Goal: Navigation & Orientation: Find specific page/section

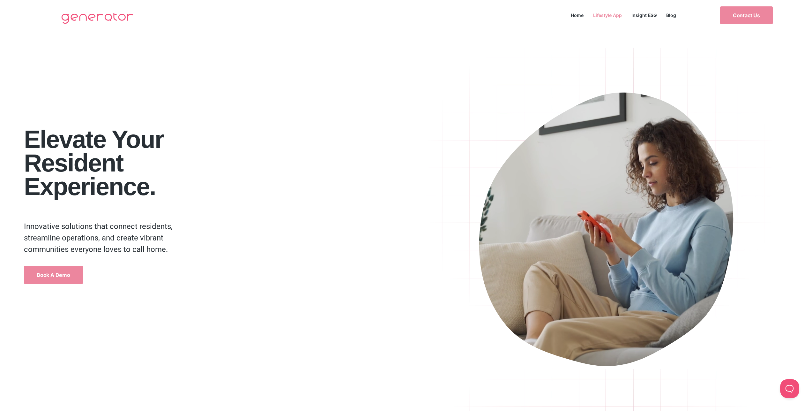
click at [613, 15] on link "Lifestyle App" at bounding box center [607, 15] width 38 height 9
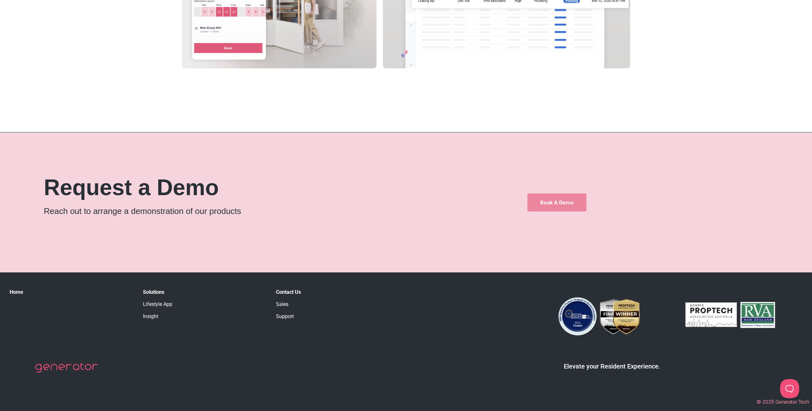
scroll to position [1249, 0]
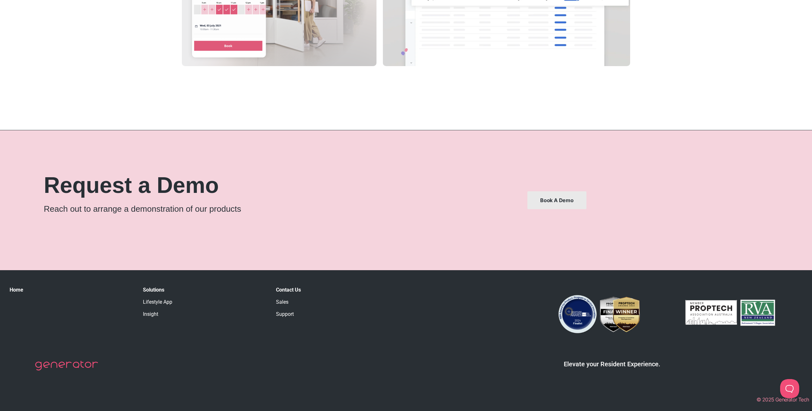
click at [568, 197] on span "Book a Demo" at bounding box center [556, 199] width 33 height 5
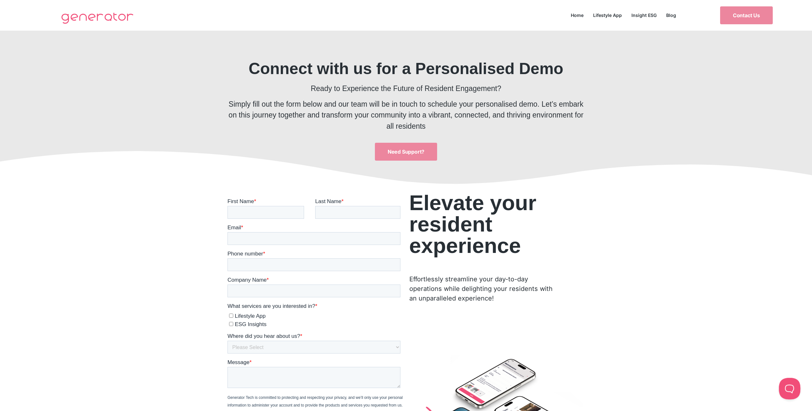
click at [788, 390] on button at bounding box center [788, 386] width 19 height 19
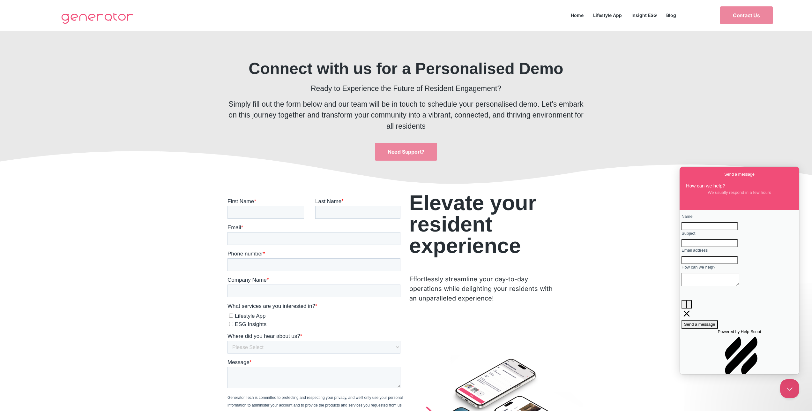
click at [609, 165] on icon at bounding box center [406, 168] width 812 height 35
click at [584, 17] on link "Home" at bounding box center [577, 15] width 22 height 9
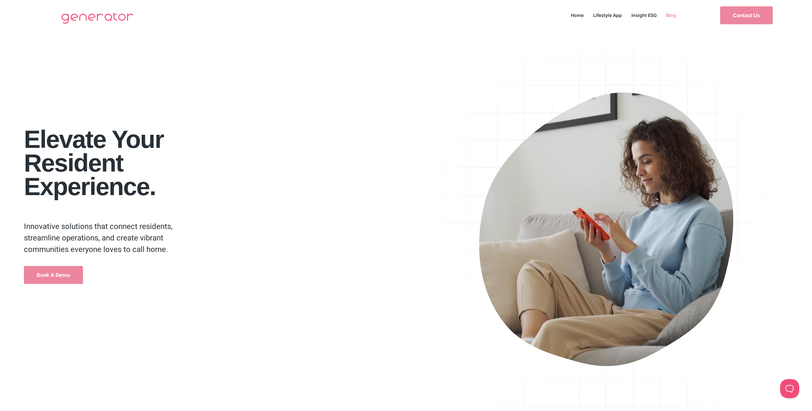
click at [674, 19] on link "Blog" at bounding box center [670, 15] width 19 height 9
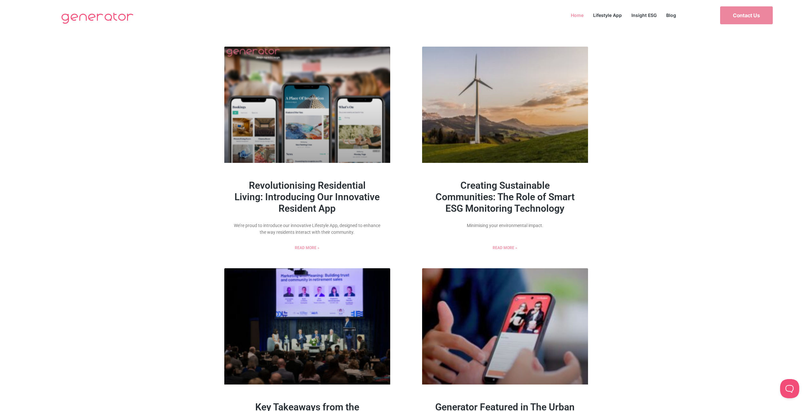
click at [577, 15] on link "Home" at bounding box center [577, 15] width 22 height 9
